Goal: Information Seeking & Learning: Learn about a topic

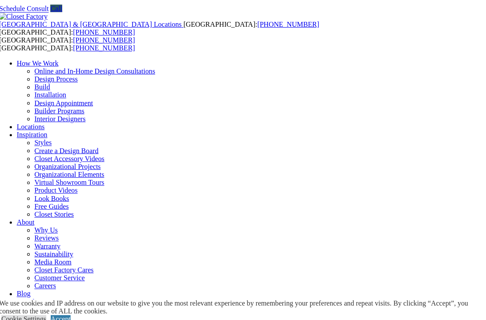
scroll to position [28, 0]
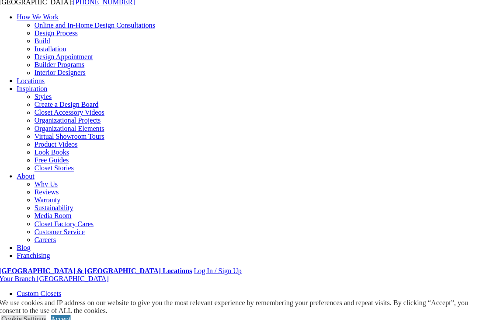
scroll to position [77, 0]
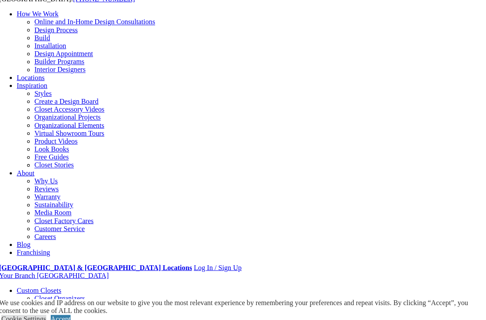
click at [50, 319] on link "Cookie Settings" at bounding box center [28, 315] width 45 height 7
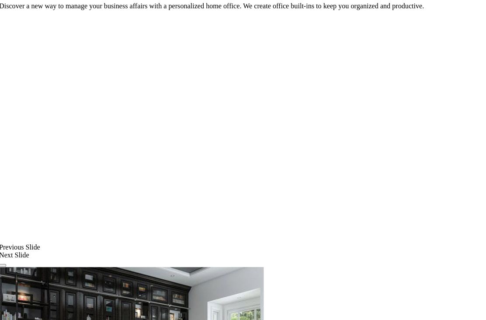
scroll to position [611, 0]
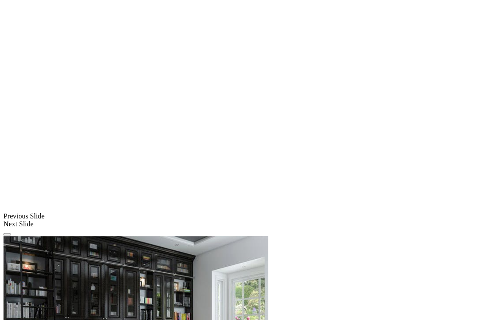
scroll to position [659, 0]
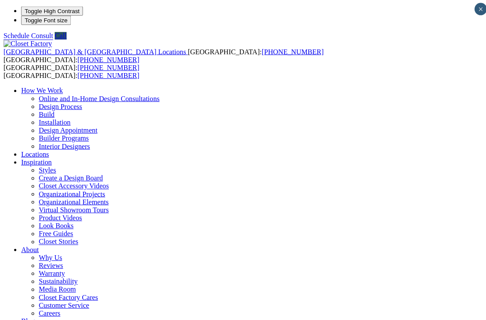
scroll to position [0, 0]
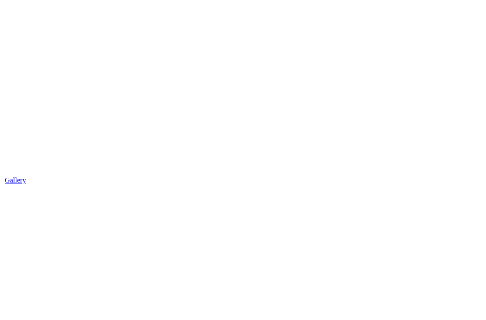
scroll to position [1364, 0]
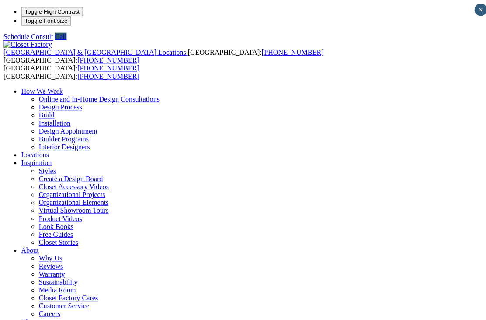
click at [49, 150] on link "Locations" at bounding box center [35, 153] width 28 height 7
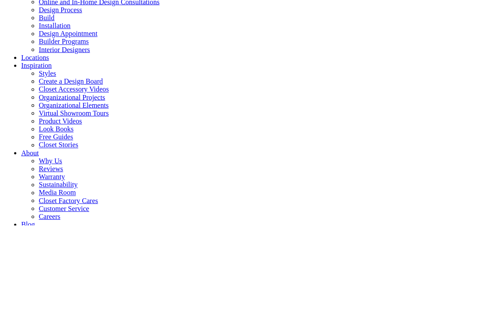
type input "*****"
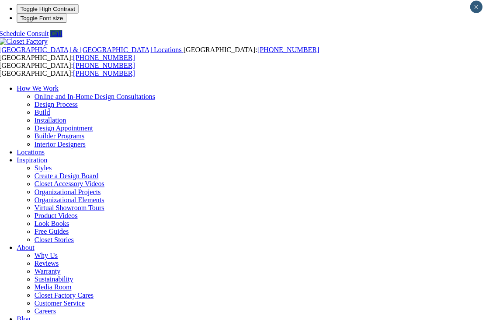
scroll to position [10, 0]
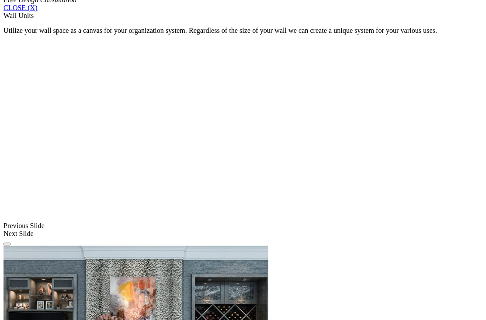
scroll to position [608, 0]
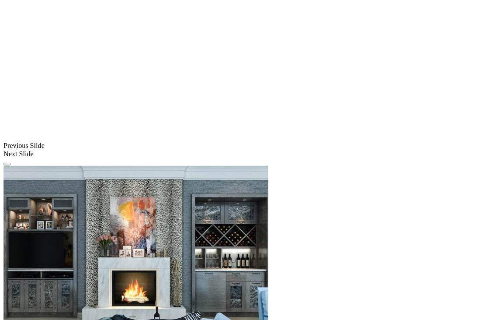
scroll to position [686, 0]
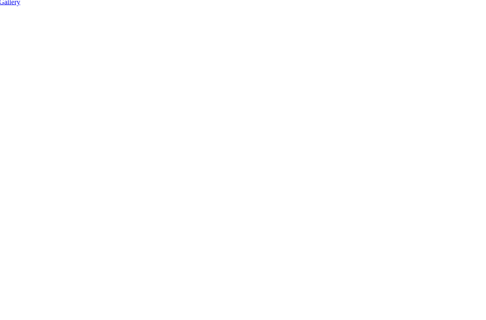
scroll to position [1512, 0]
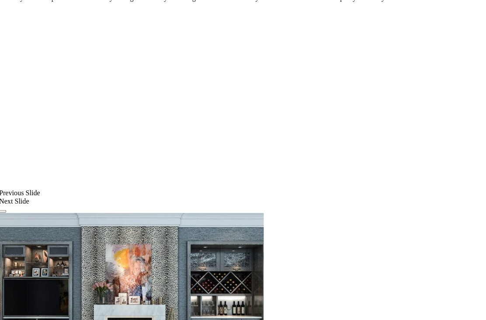
scroll to position [610, 0]
